Goal: Check status: Check status

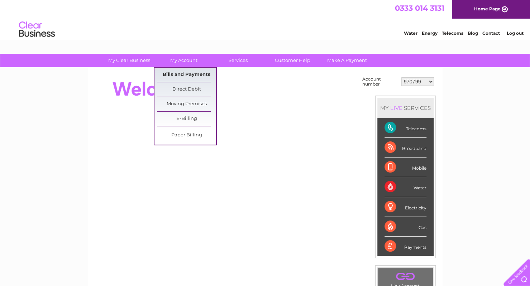
click at [191, 75] on link "Bills and Payments" at bounding box center [186, 75] width 59 height 14
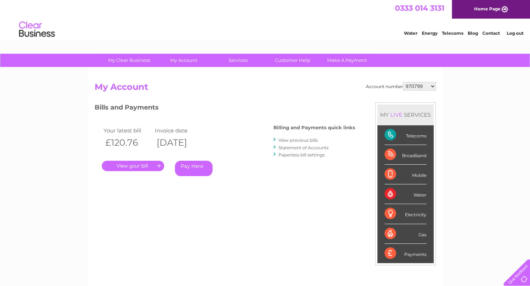
click at [300, 140] on link "View previous bills" at bounding box center [298, 140] width 39 height 5
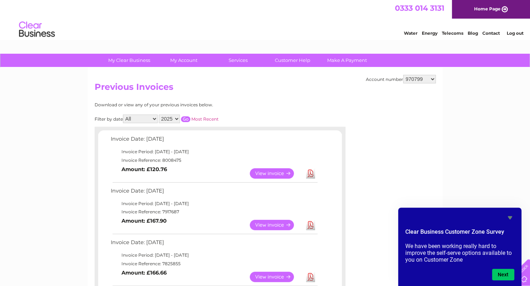
click at [435, 80] on select "970799 30292744 30292751 30292753" at bounding box center [419, 79] width 33 height 9
select select "30292744"
click at [403, 75] on select "970799 30292744 30292751 30292753" at bounding box center [419, 79] width 33 height 9
click at [434, 79] on select "970799 30292744 30292751 30292753" at bounding box center [419, 79] width 33 height 9
select select "30292751"
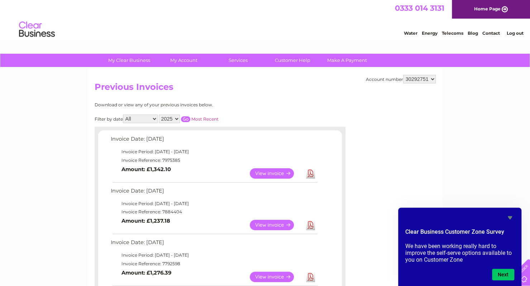
click at [403, 75] on select "970799 30292744 30292751 30292753" at bounding box center [419, 79] width 33 height 9
